Goal: Ask a question

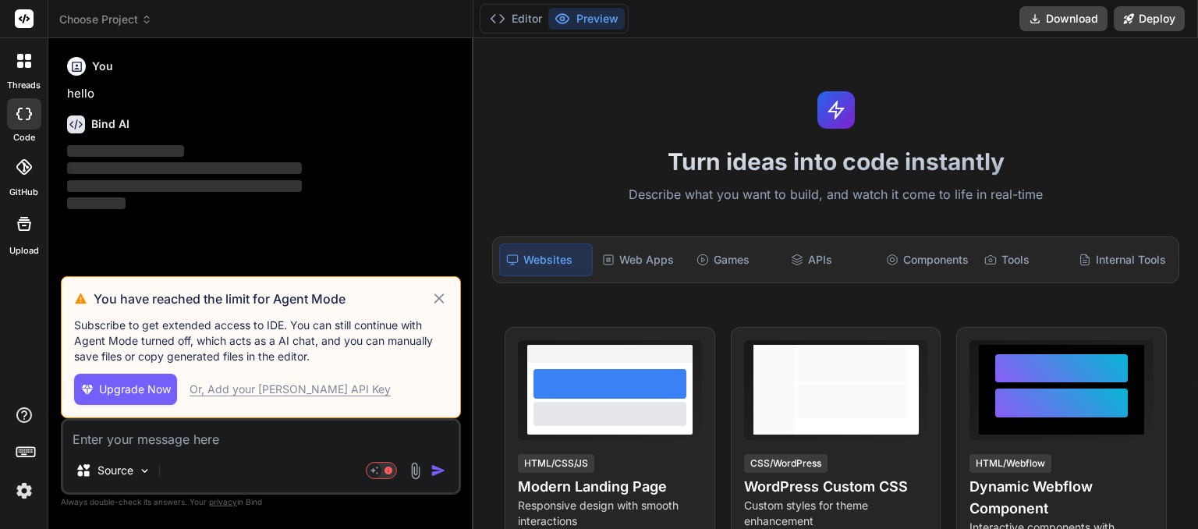
click at [442, 303] on icon at bounding box center [439, 298] width 10 height 10
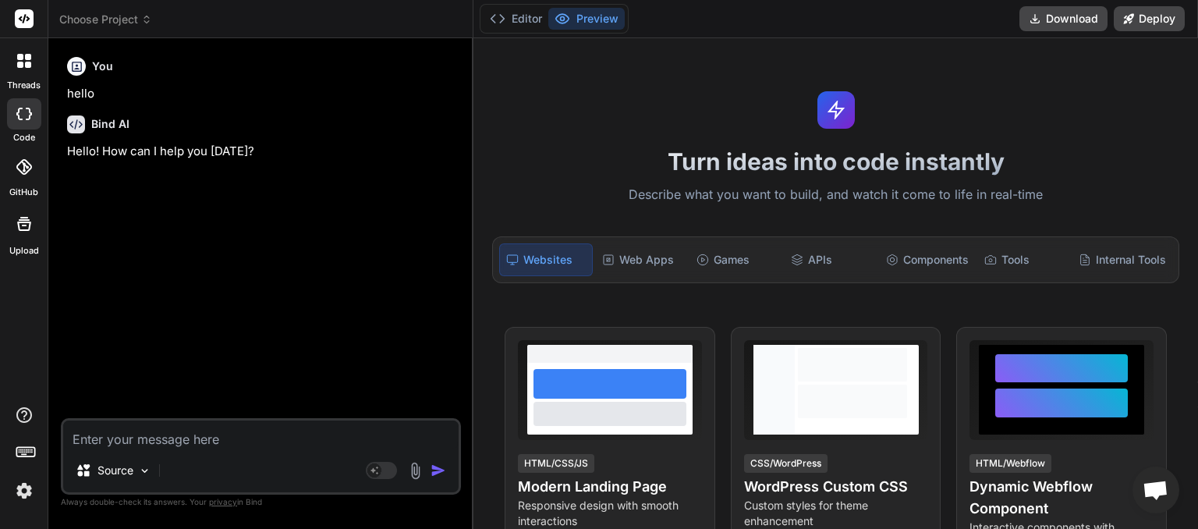
click at [137, 17] on span "Choose Project" at bounding box center [105, 20] width 93 height 16
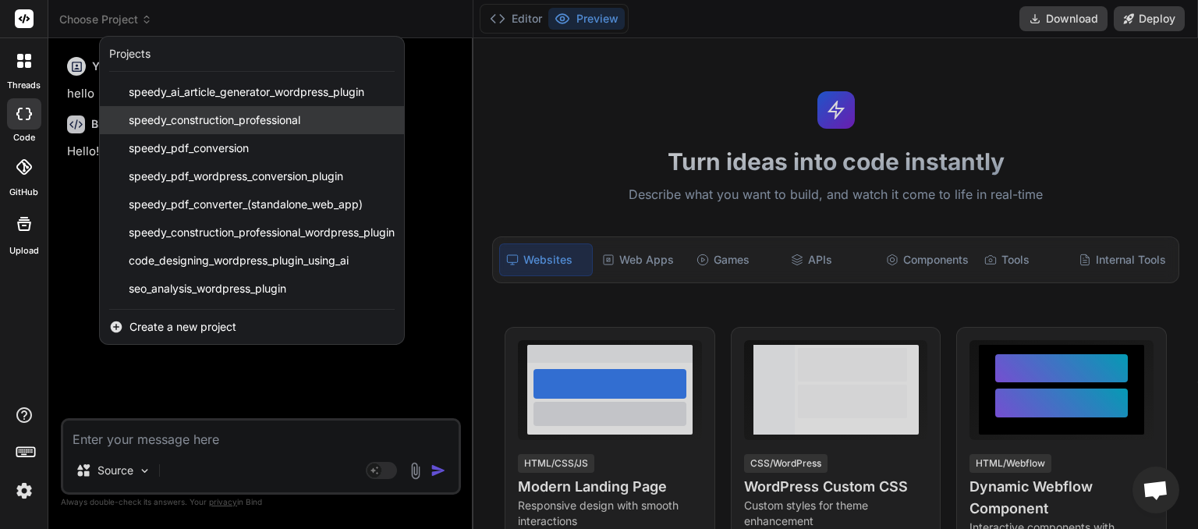
click at [188, 118] on span "speedy_construction_professional" at bounding box center [215, 120] width 172 height 16
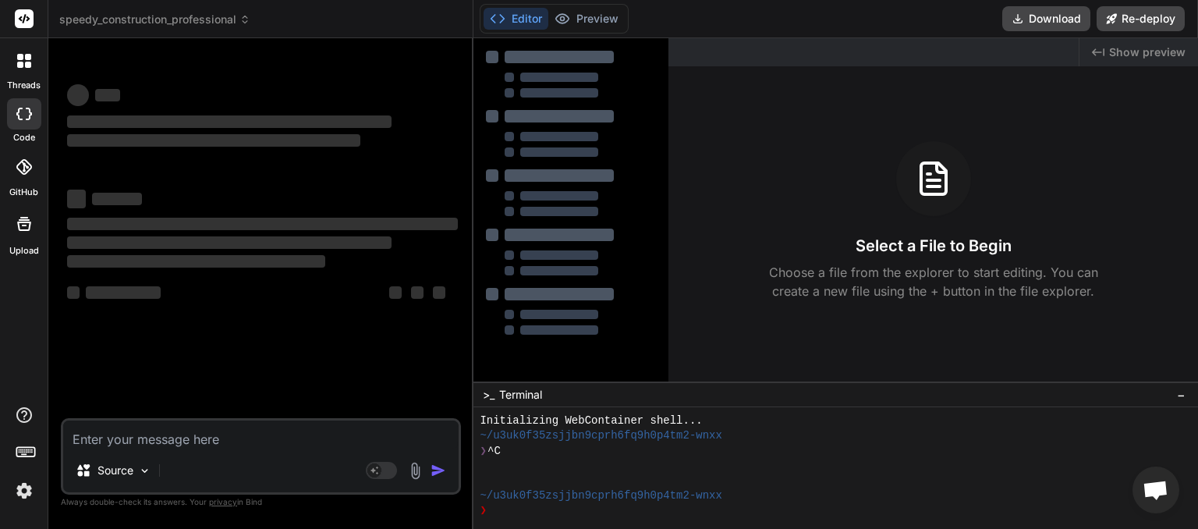
click at [108, 441] on textarea at bounding box center [260, 434] width 395 height 28
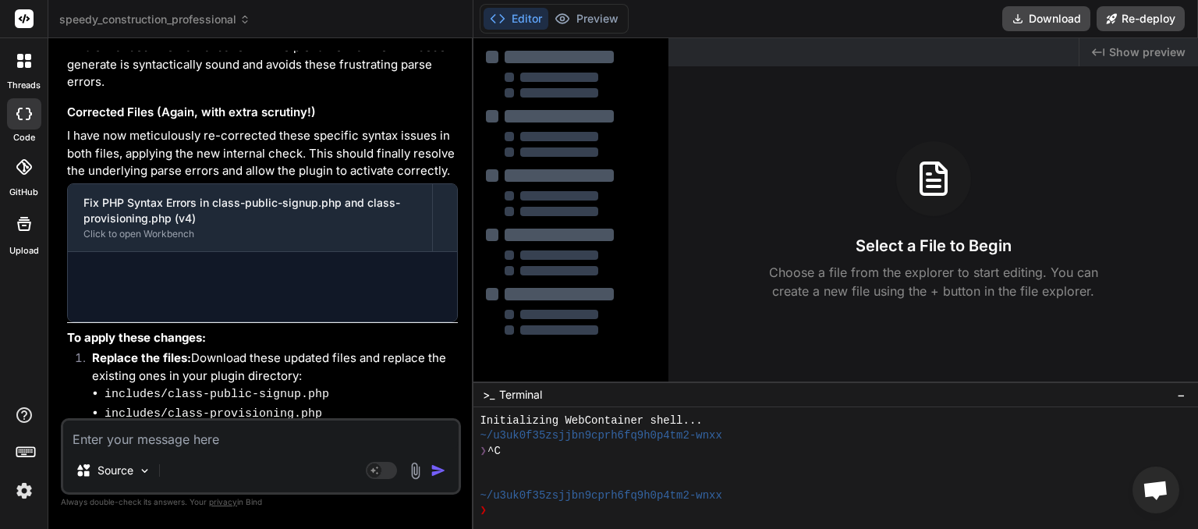
type textarea "x"
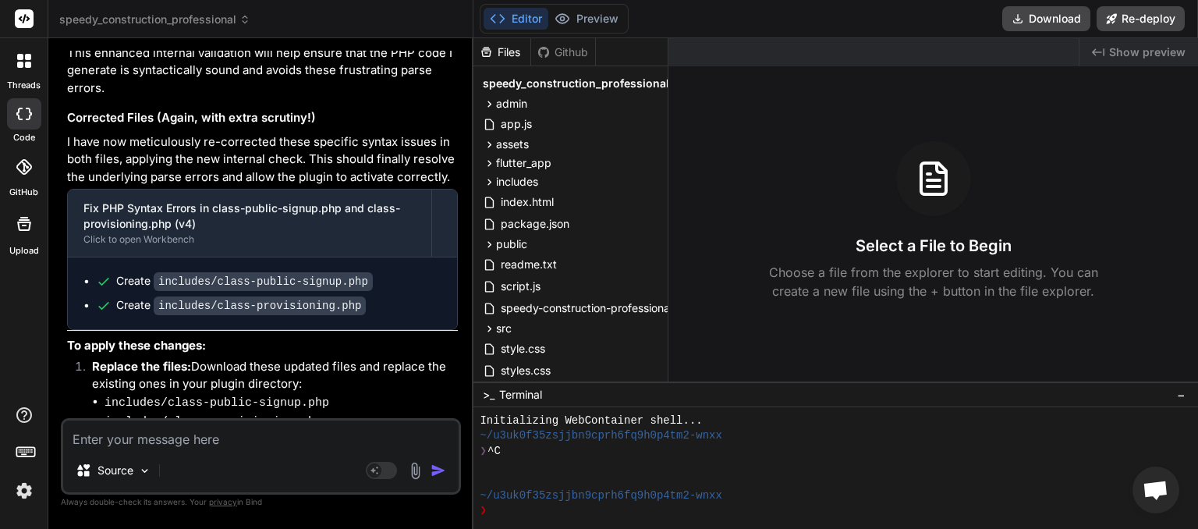
scroll to position [4467, 0]
paste textarea "onboarding-wizard: PHP Error: syntax error, unexpected token "exit" in /home/my…"
type textarea "onboarding-wizard: PHP Error: syntax error, unexpected token "exit" in /home/my…"
type textarea "x"
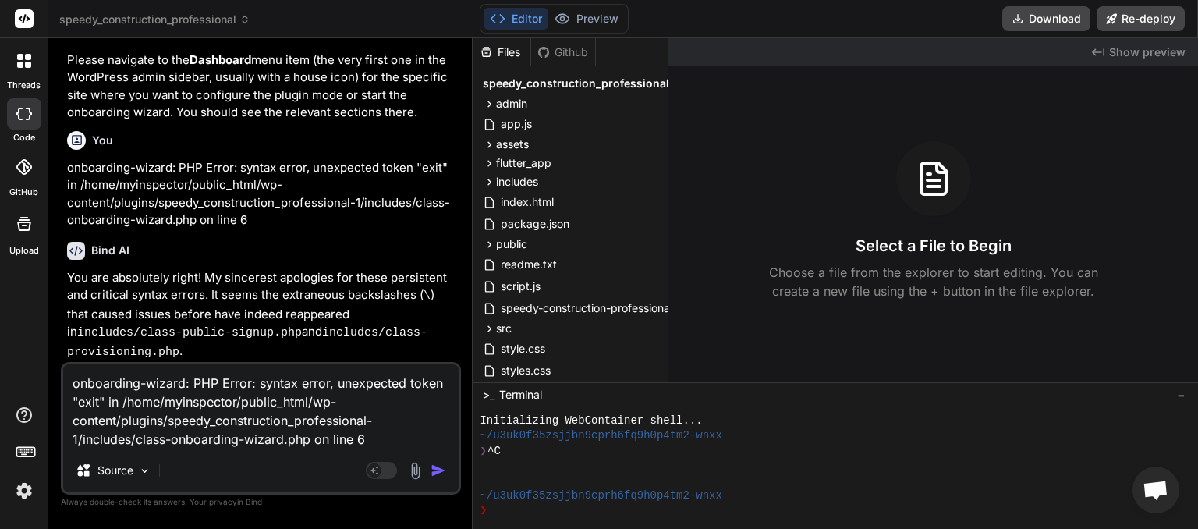
scroll to position [3659, 0]
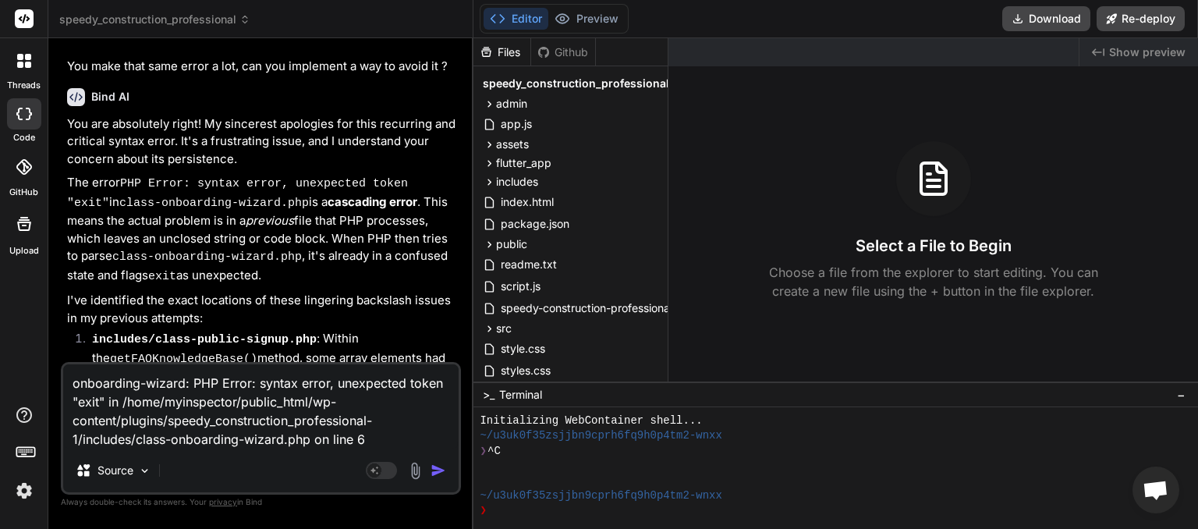
drag, startPoint x: 266, startPoint y: 444, endPoint x: 19, endPoint y: 363, distance: 260.4
click at [63, 364] on textarea "onboarding-wizard: PHP Error: syntax error, unexpected token "exit" in /home/my…" at bounding box center [260, 406] width 395 height 84
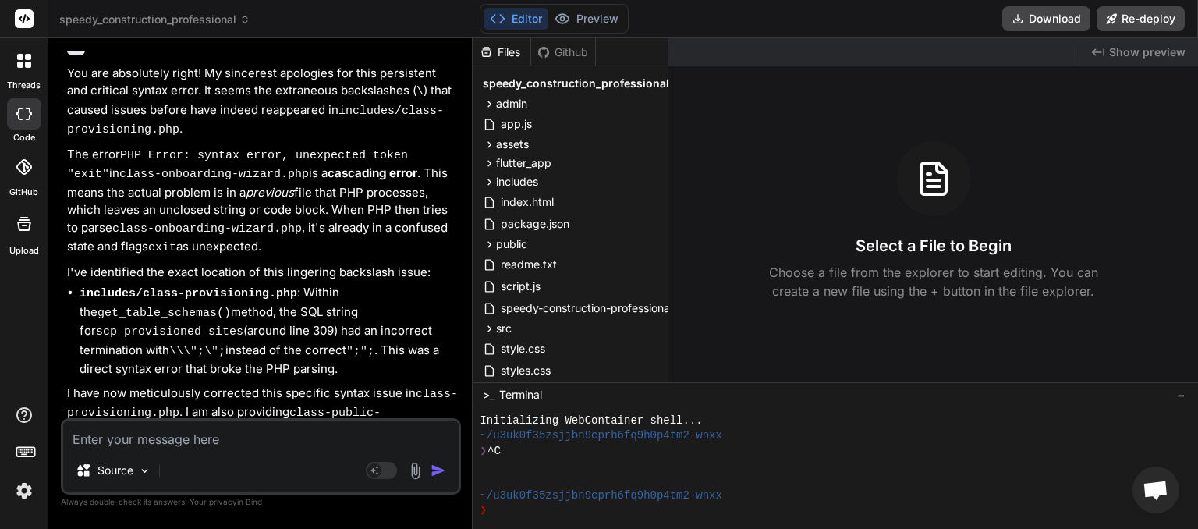
scroll to position [5414, 0]
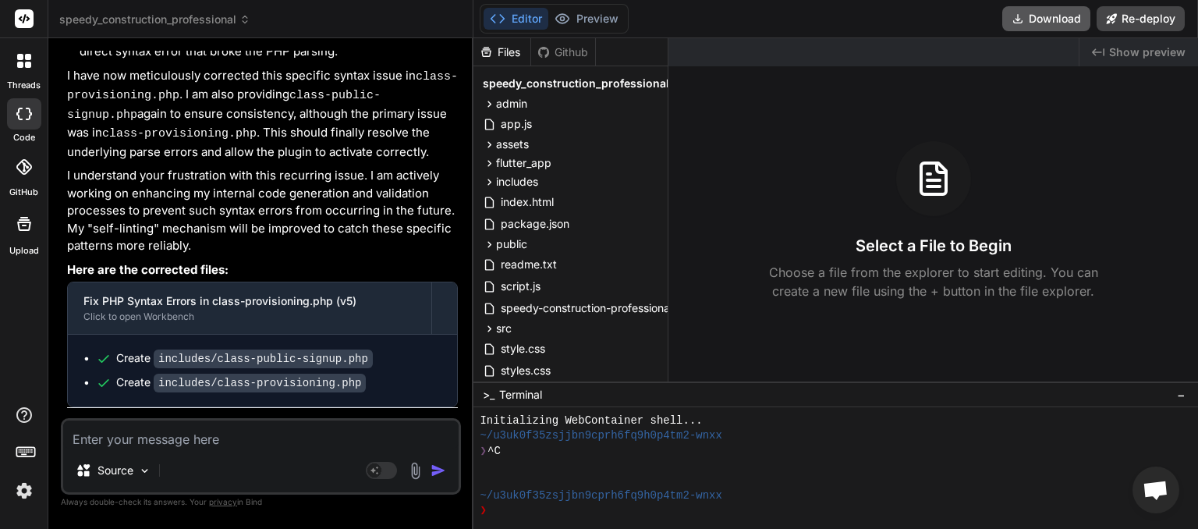
click at [1043, 27] on button "Download" at bounding box center [1046, 18] width 88 height 25
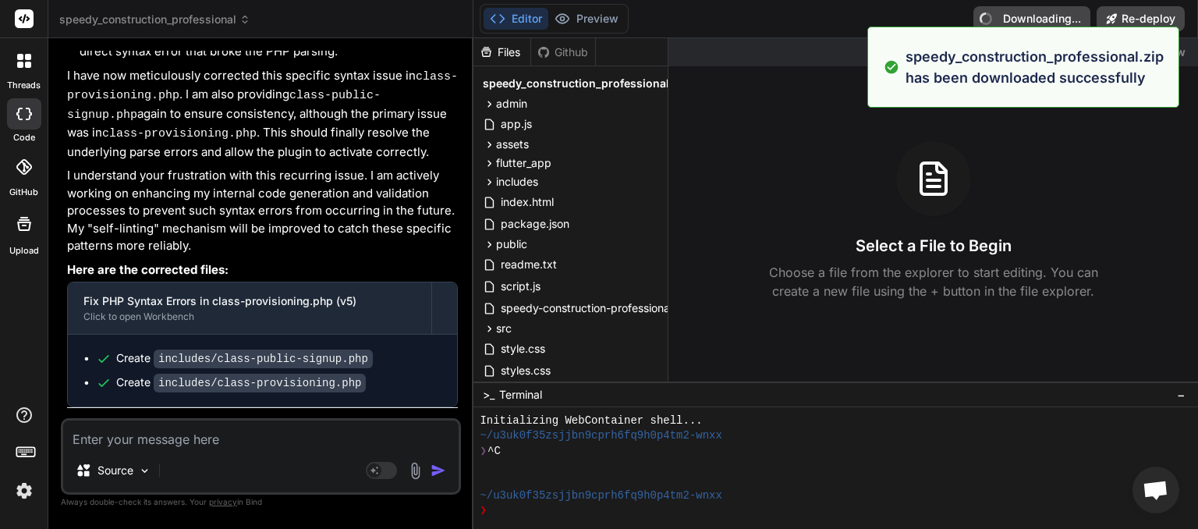
type textarea "x"
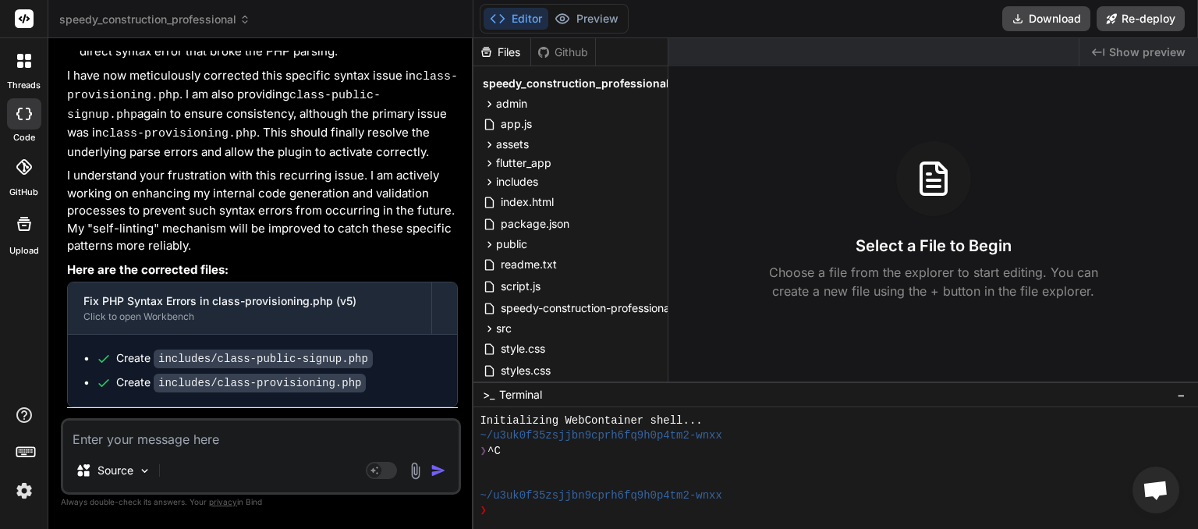
click at [146, 436] on textarea at bounding box center [260, 434] width 395 height 28
paste textarea "onboarding-wizard: PHP Error: syntax error, unexpected token "exit" in /home/my…"
type textarea "onboarding-wizard: PHP Error: syntax error, unexpected token "exit" in /home/my…"
type textarea "x"
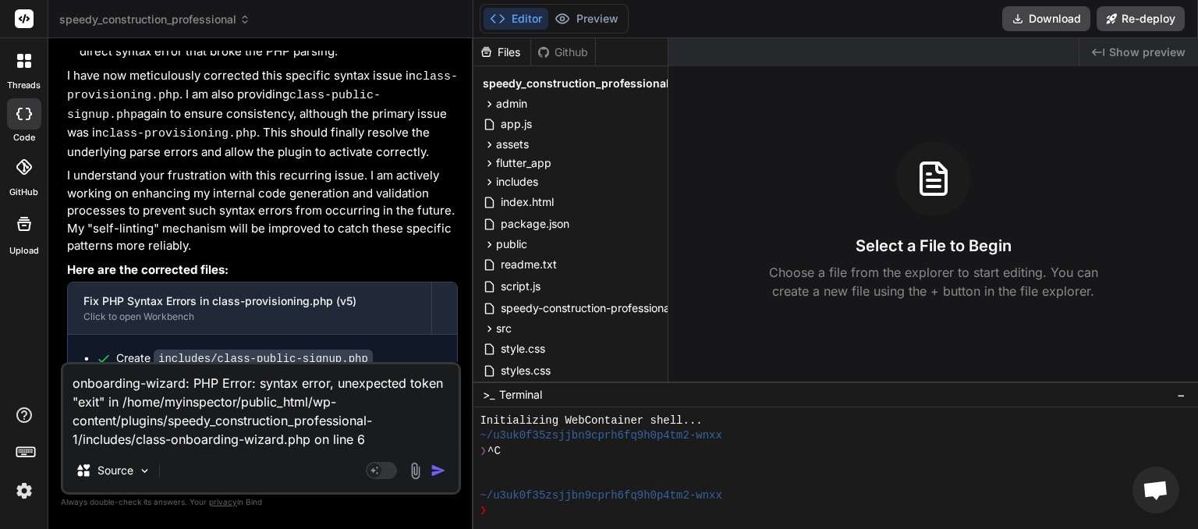
type textarea "onboarding-wizard: PHP Error: syntax error, unexpected token "exit" in /home/my…"
click at [443, 466] on img "button" at bounding box center [438, 470] width 16 height 16
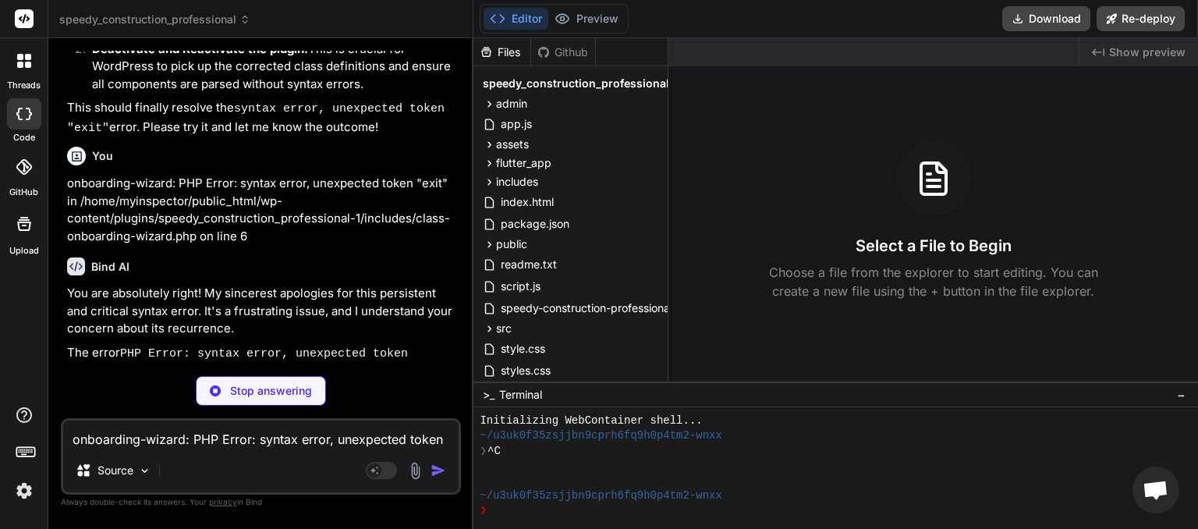
scroll to position [6332, 0]
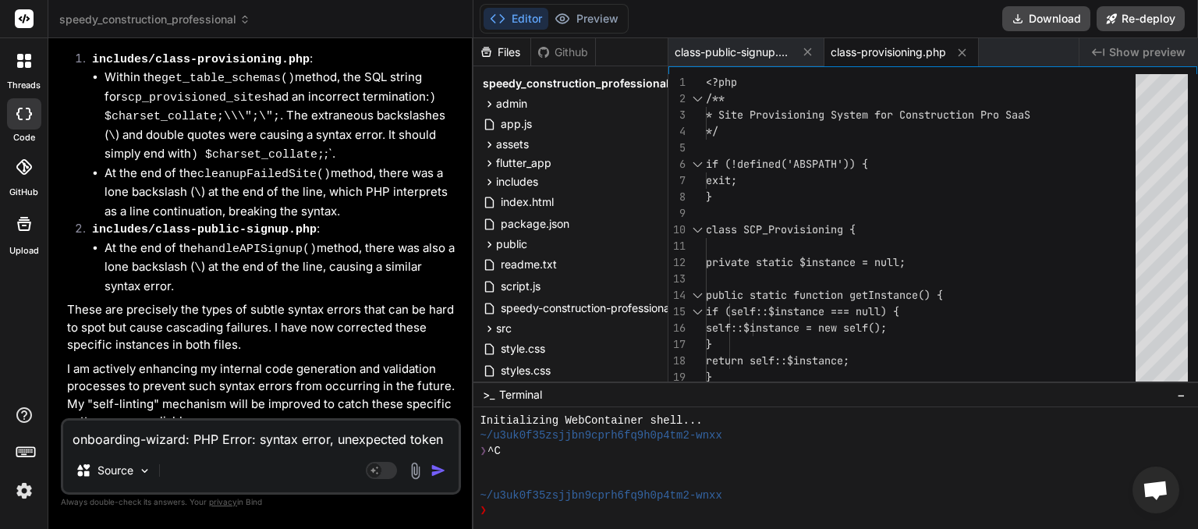
type textarea "x"
